Goal: Task Accomplishment & Management: Use online tool/utility

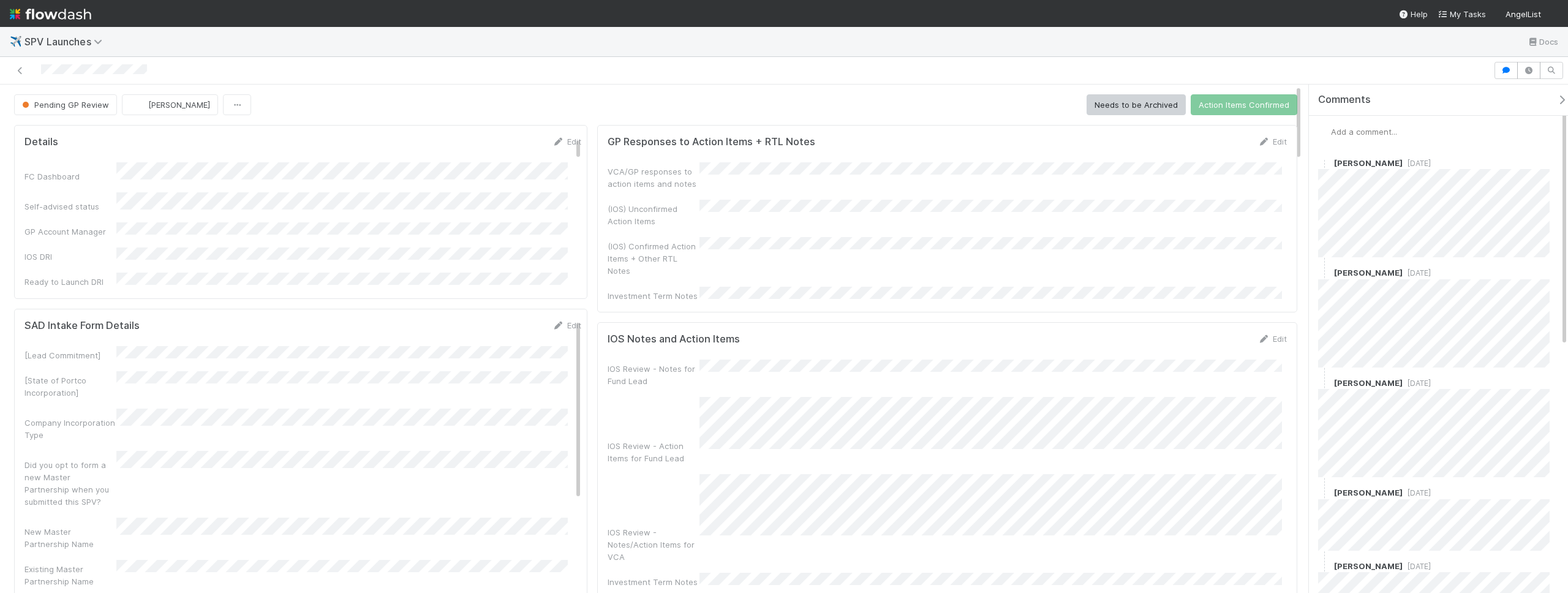
scroll to position [94, 0]
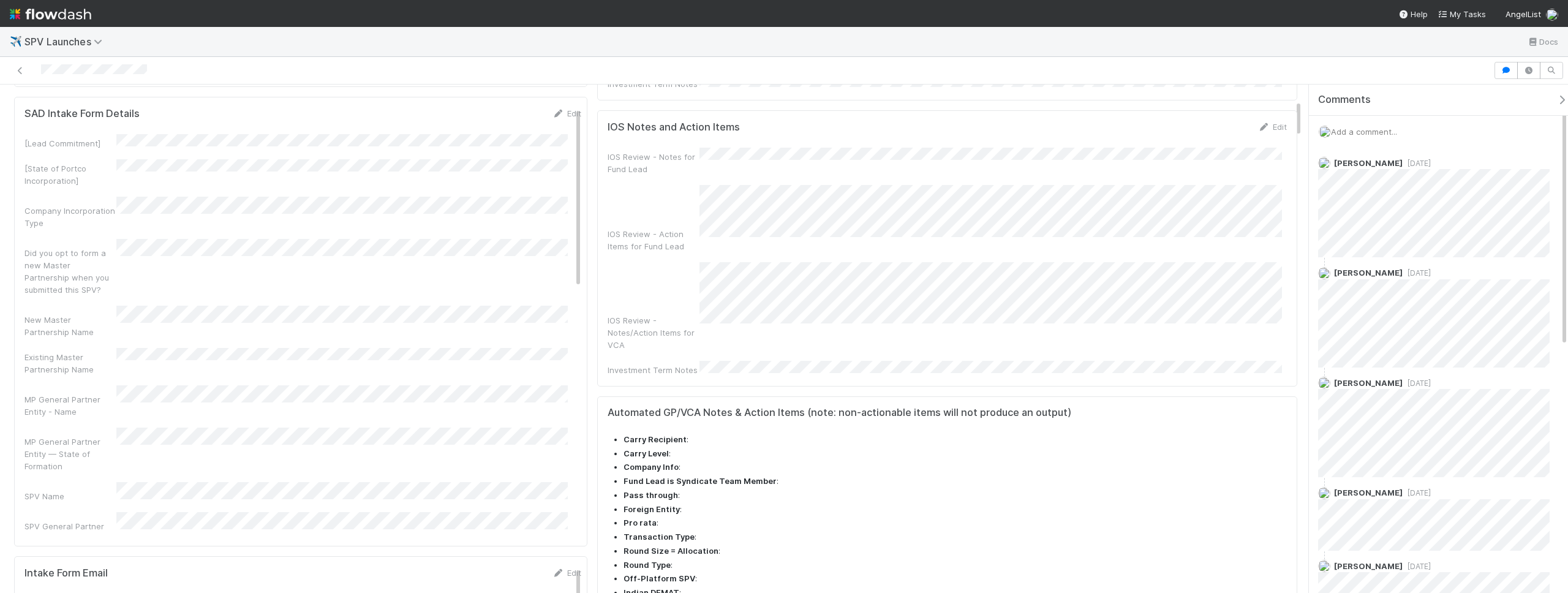
scroll to position [275, 0]
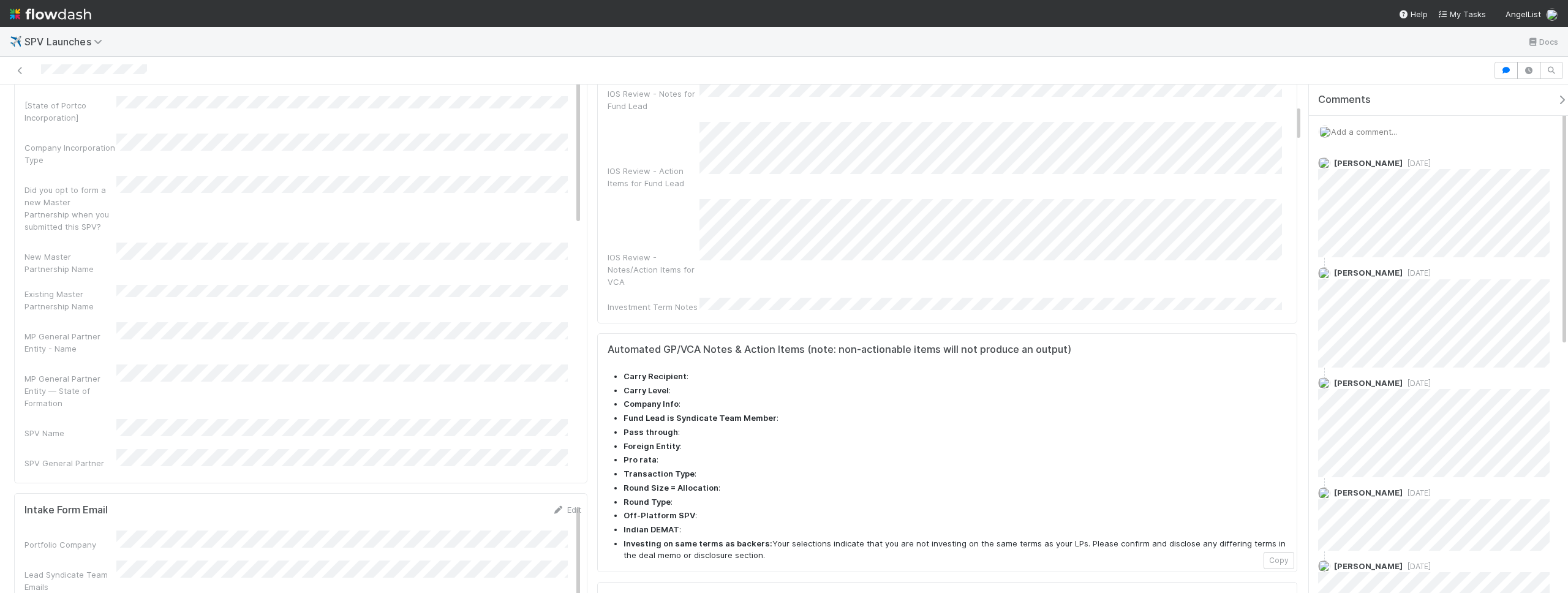
click at [724, 168] on div "IOS Review - Notes for Fund Lead IOS Review - Action Items for Fund Lead IOS Re…" at bounding box center [947, 199] width 679 height 229
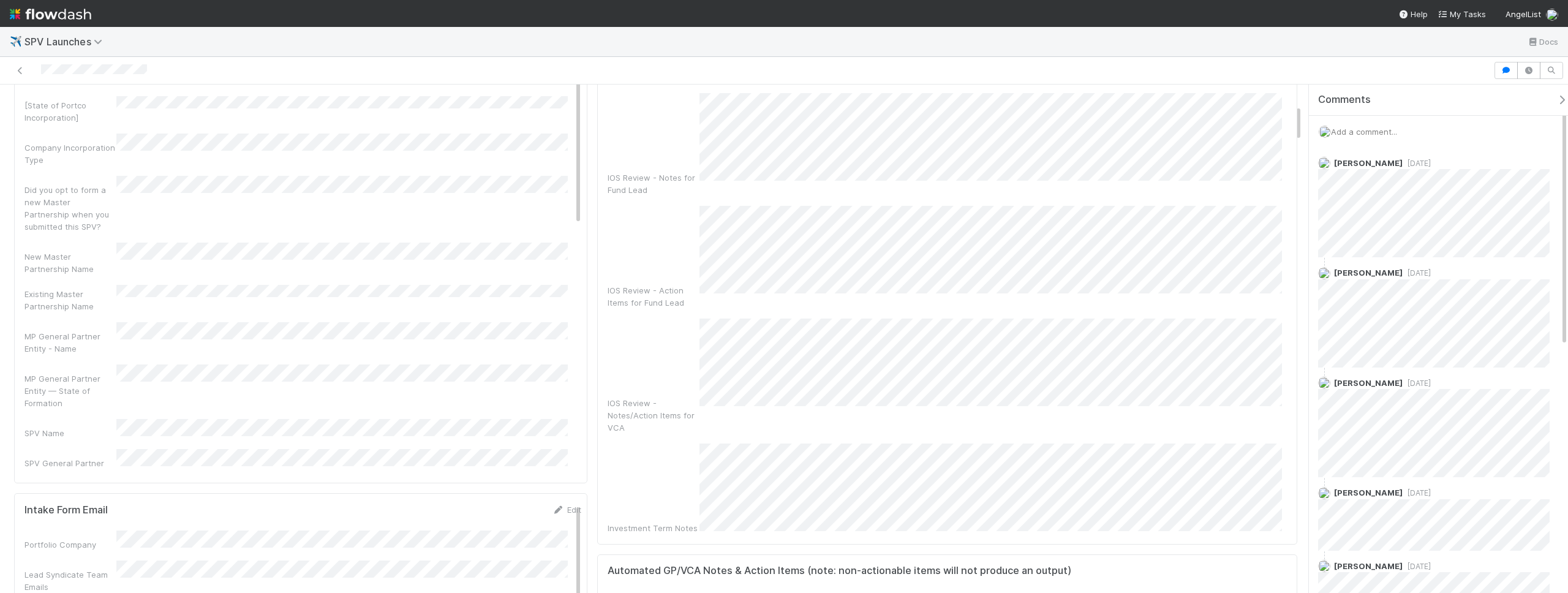
click at [651, 246] on div "IOS Review - Action Items for Fund Lead" at bounding box center [947, 257] width 679 height 103
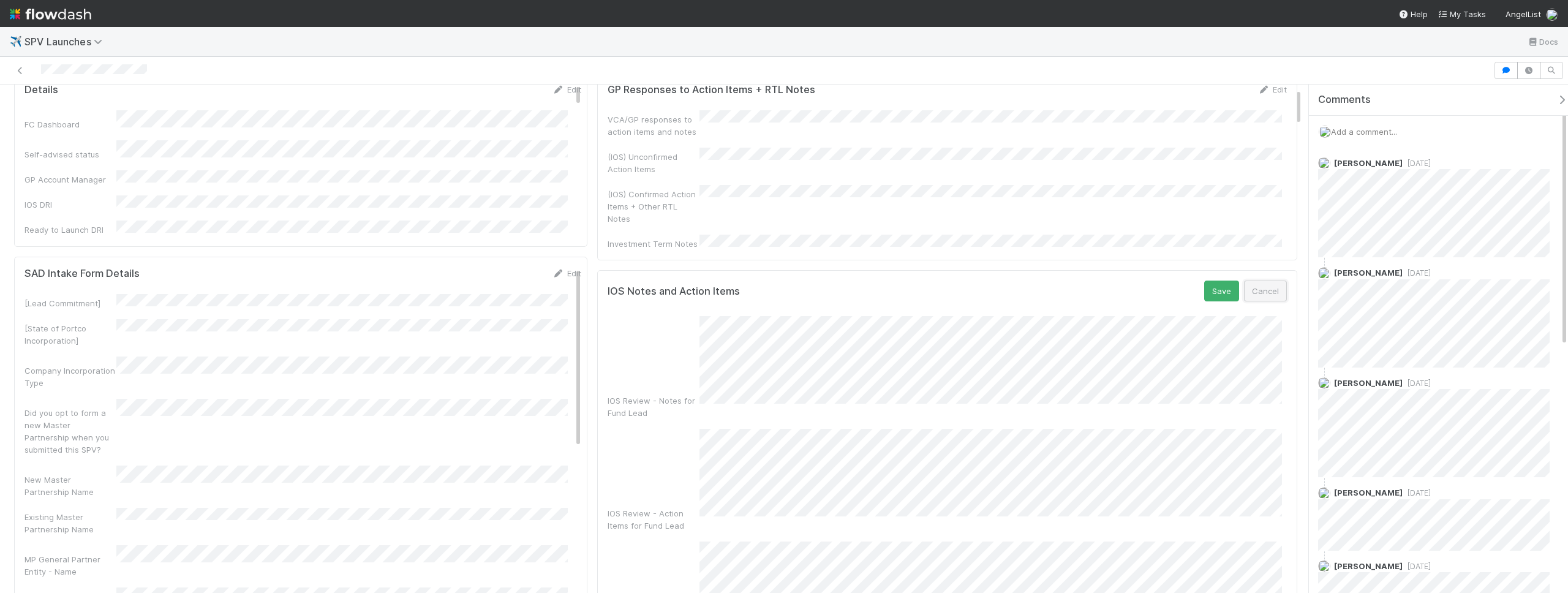
click at [1246, 282] on button "Cancel" at bounding box center [1265, 291] width 43 height 21
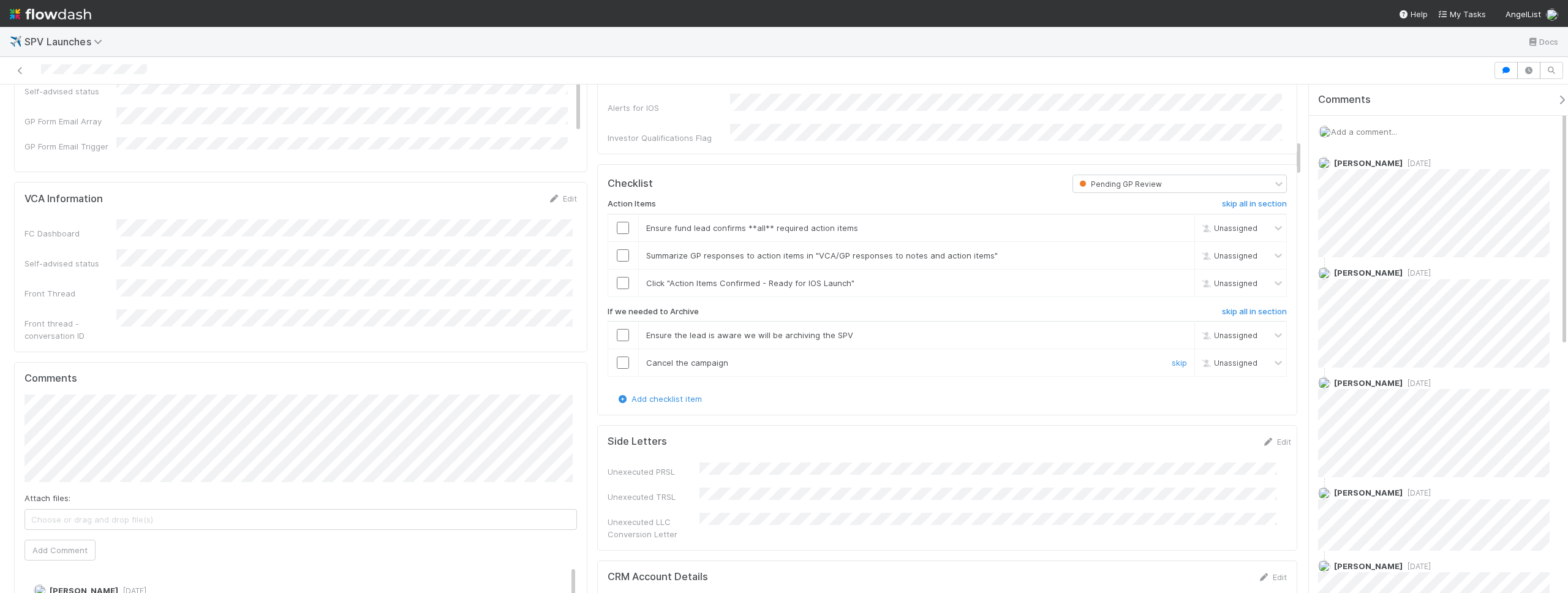
scroll to position [629, 0]
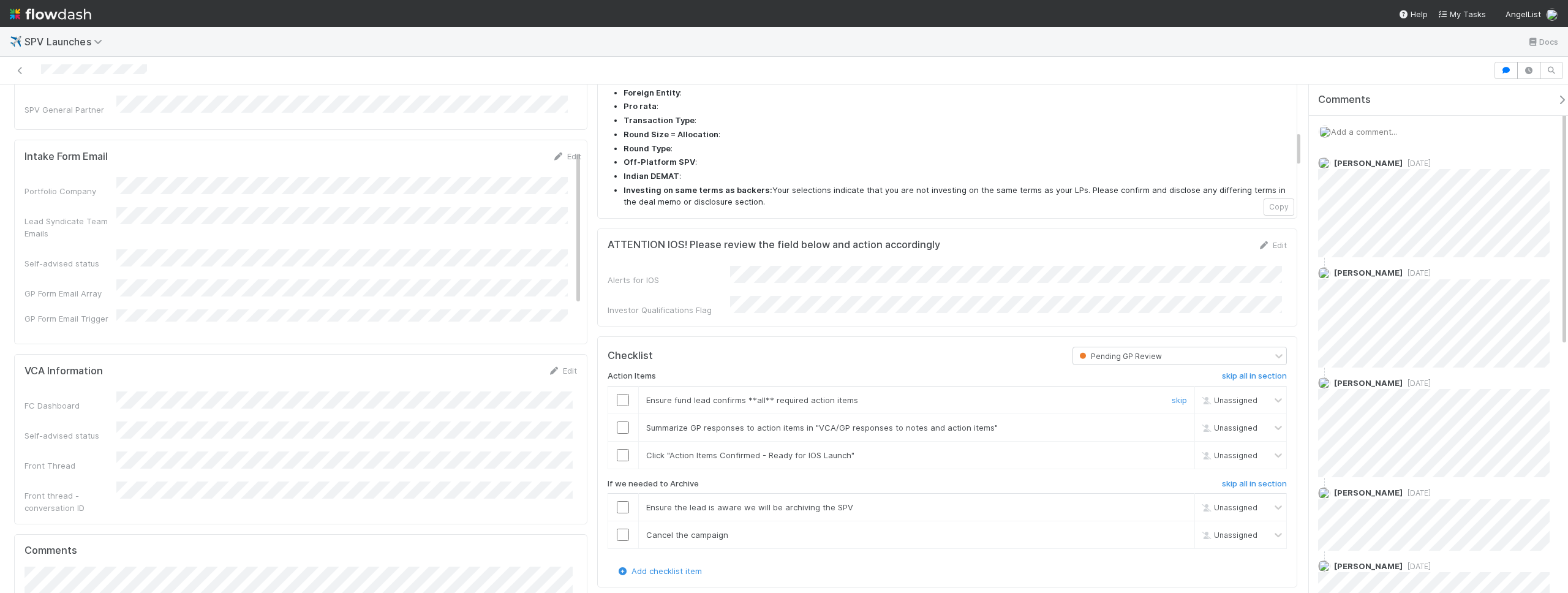
click at [619, 394] on input "checkbox" at bounding box center [623, 400] width 12 height 12
click at [617, 422] on input "checkbox" at bounding box center [623, 428] width 12 height 12
click at [619, 449] on input "checkbox" at bounding box center [623, 456] width 12 height 12
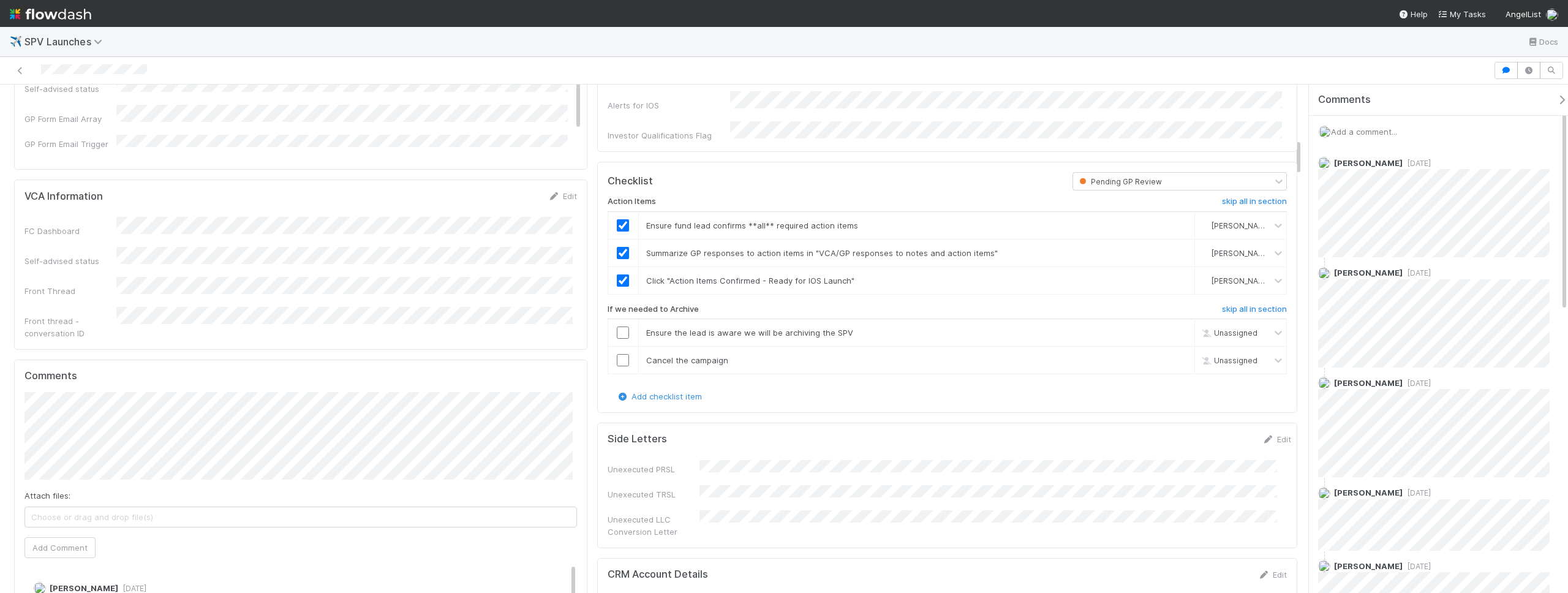
scroll to position [740, 0]
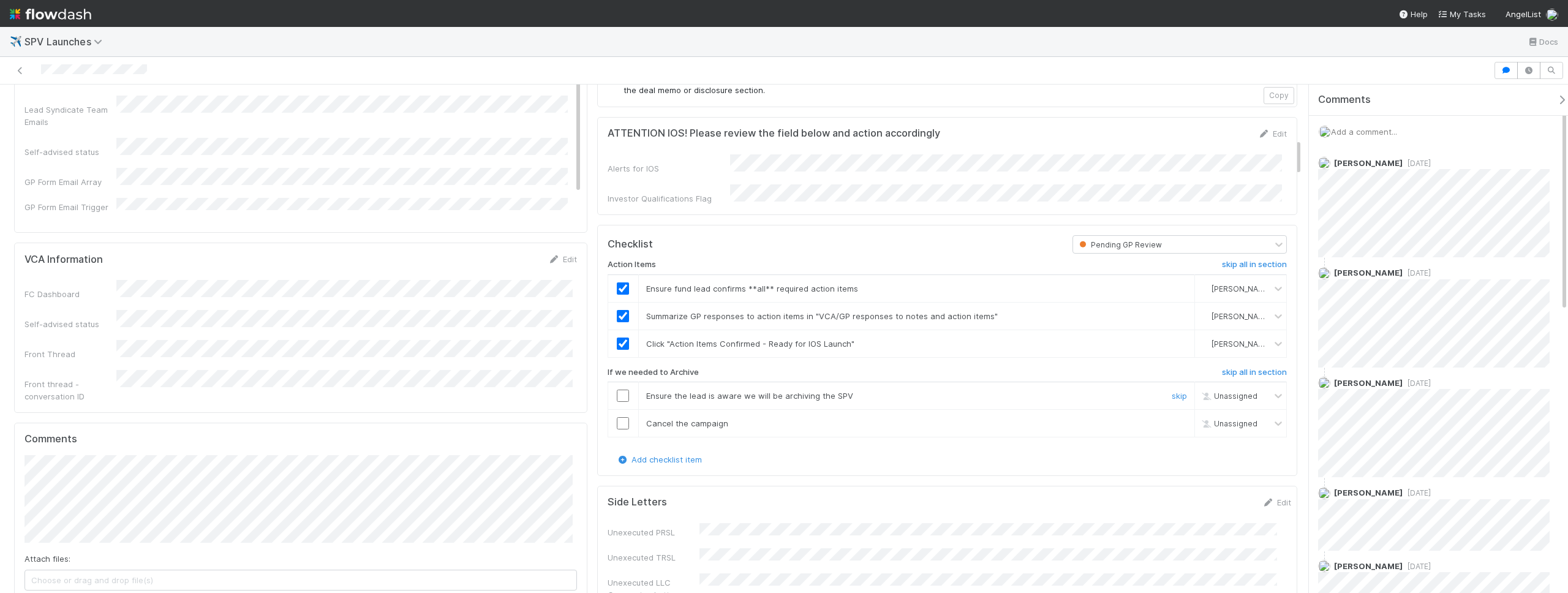
click at [619, 382] on td at bounding box center [623, 396] width 30 height 28
click at [618, 390] on input "checkbox" at bounding box center [623, 396] width 12 height 12
click at [619, 390] on input "checkbox" at bounding box center [623, 396] width 12 height 12
click at [1171, 391] on link "skip" at bounding box center [1179, 396] width 15 height 10
click at [1171, 418] on link "skip" at bounding box center [1179, 423] width 15 height 10
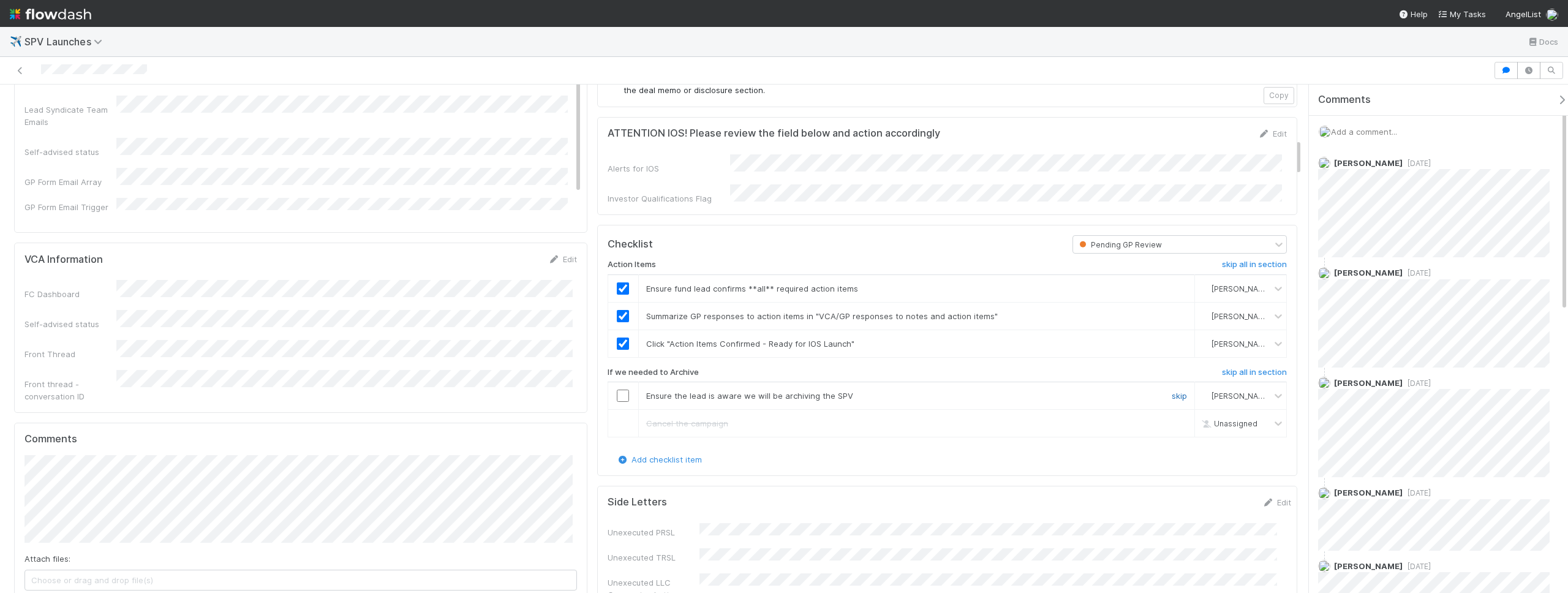
click at [1171, 391] on link "skip" at bounding box center [1179, 396] width 15 height 10
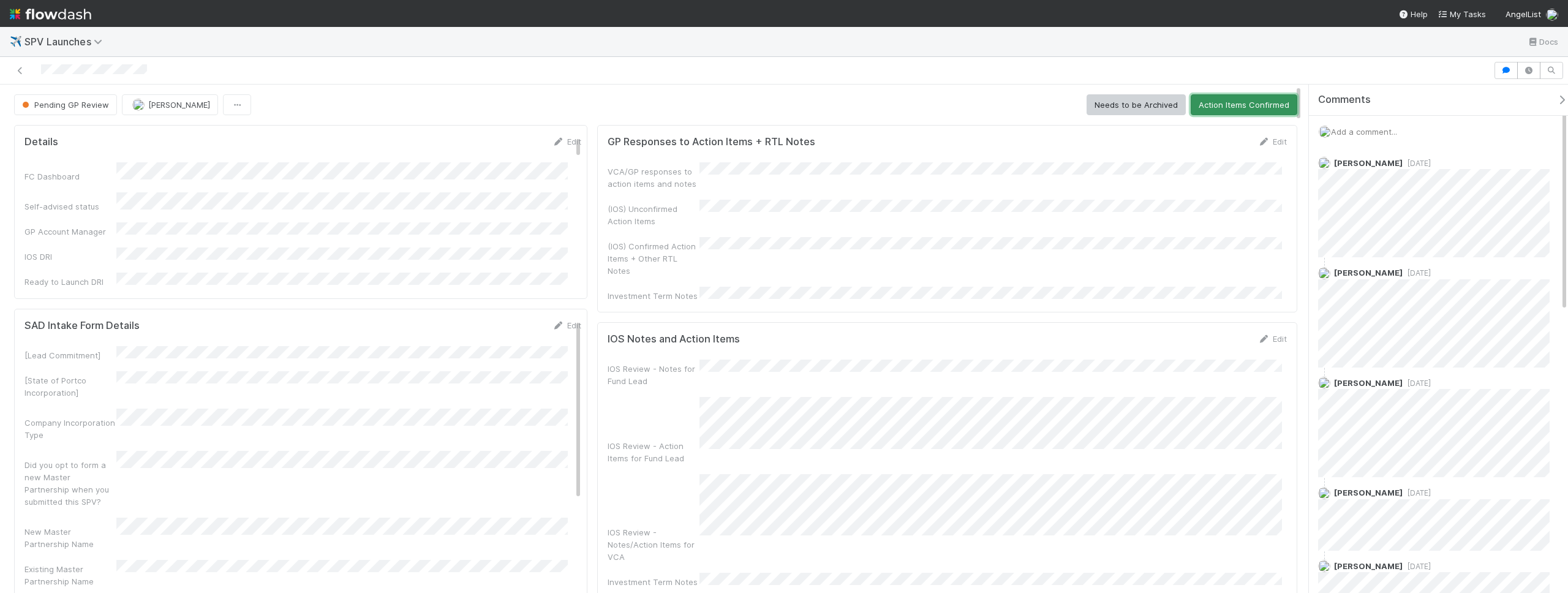
click at [1209, 97] on button "Action Items Confirmed" at bounding box center [1244, 105] width 106 height 21
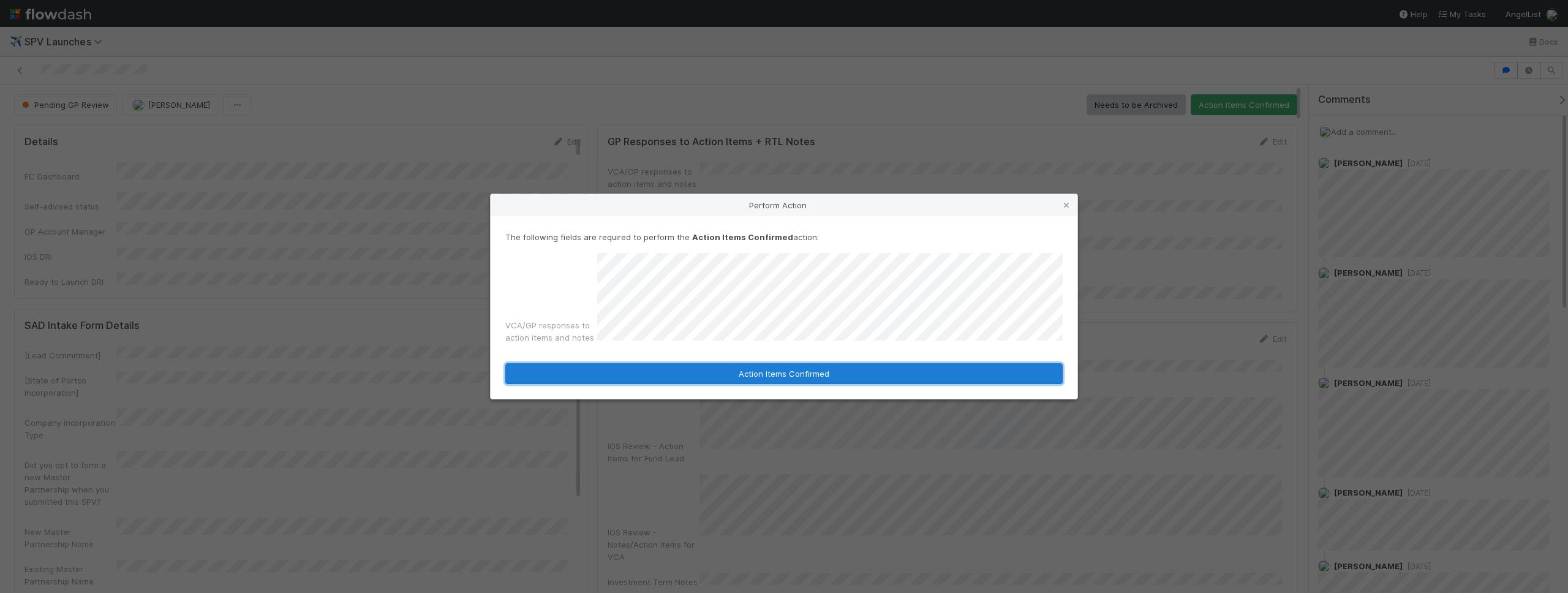
click at [726, 372] on button "Action Items Confirmed" at bounding box center [784, 373] width 557 height 21
